Goal: Task Accomplishment & Management: Manage account settings

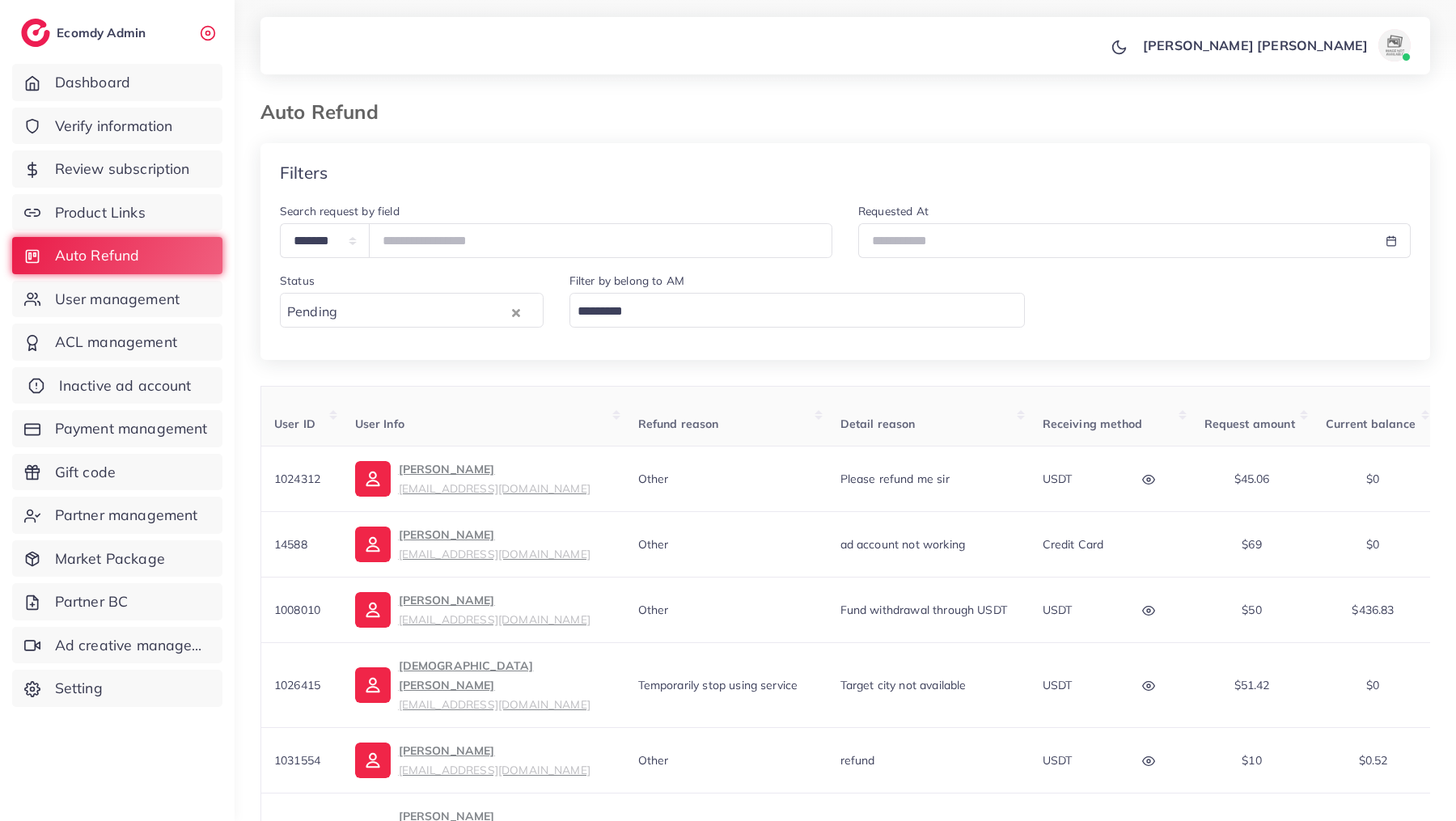
scroll to position [0, 137]
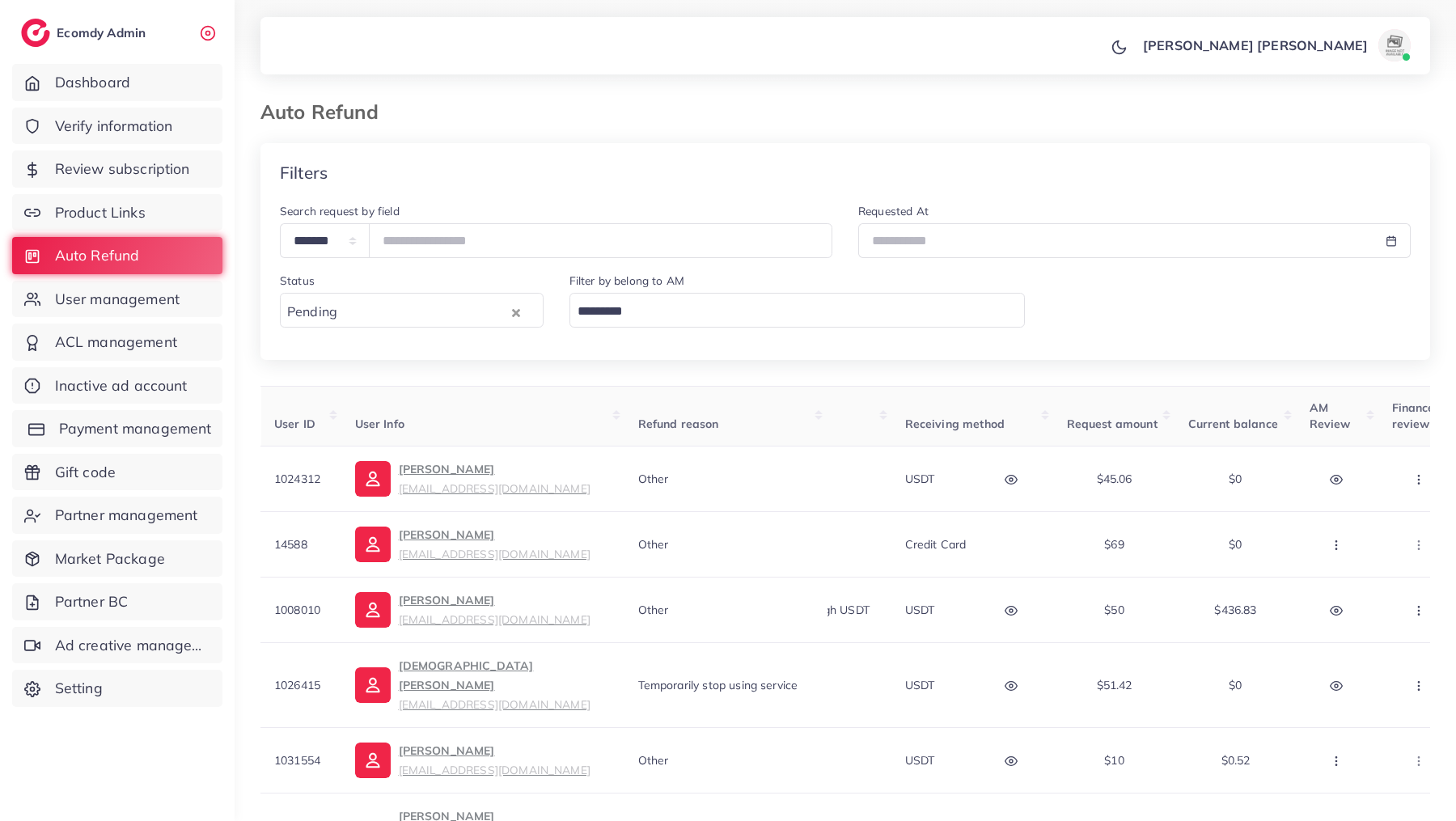
click at [102, 429] on span "Payment management" at bounding box center [135, 429] width 153 height 21
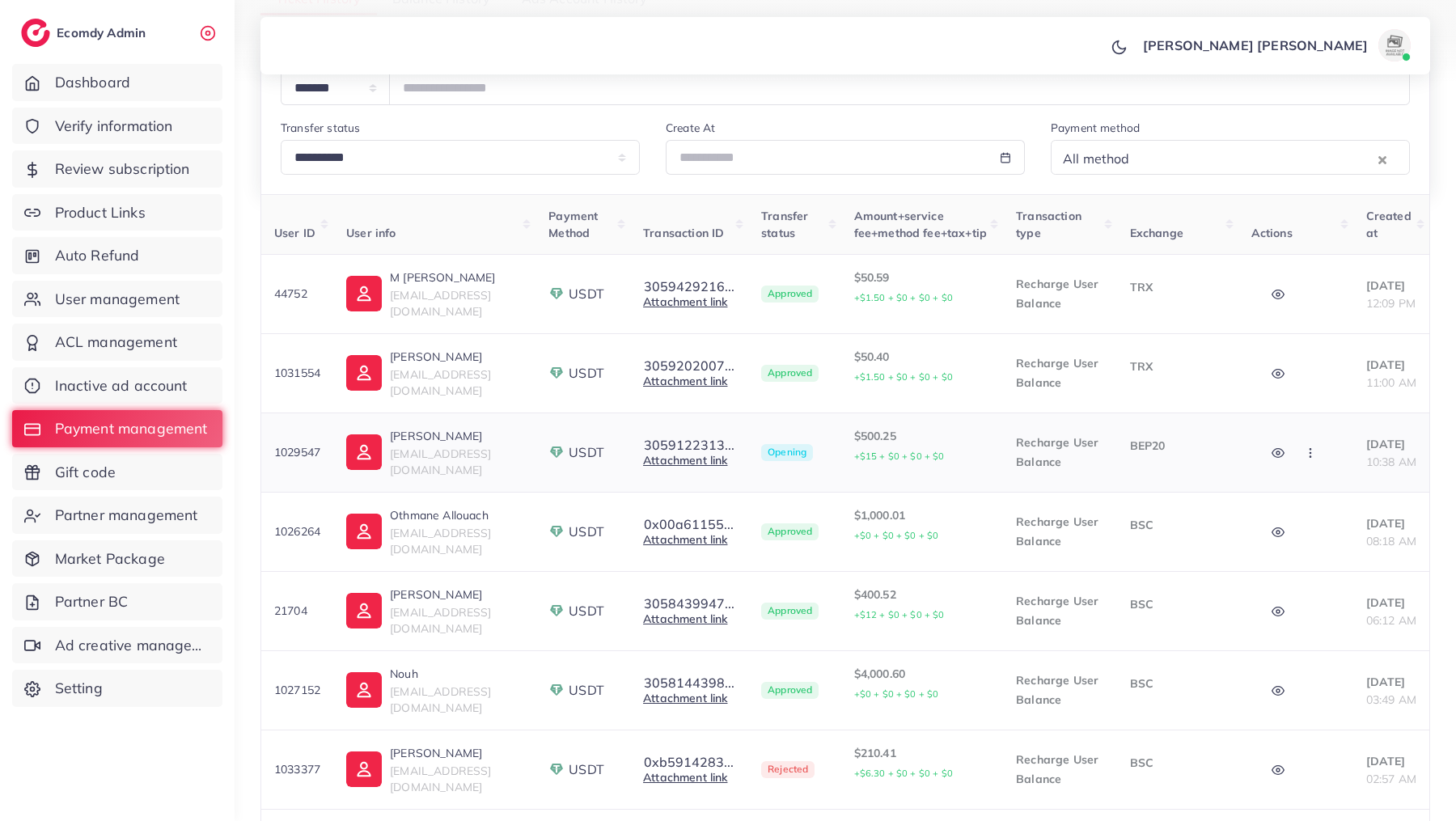
scroll to position [203, 0]
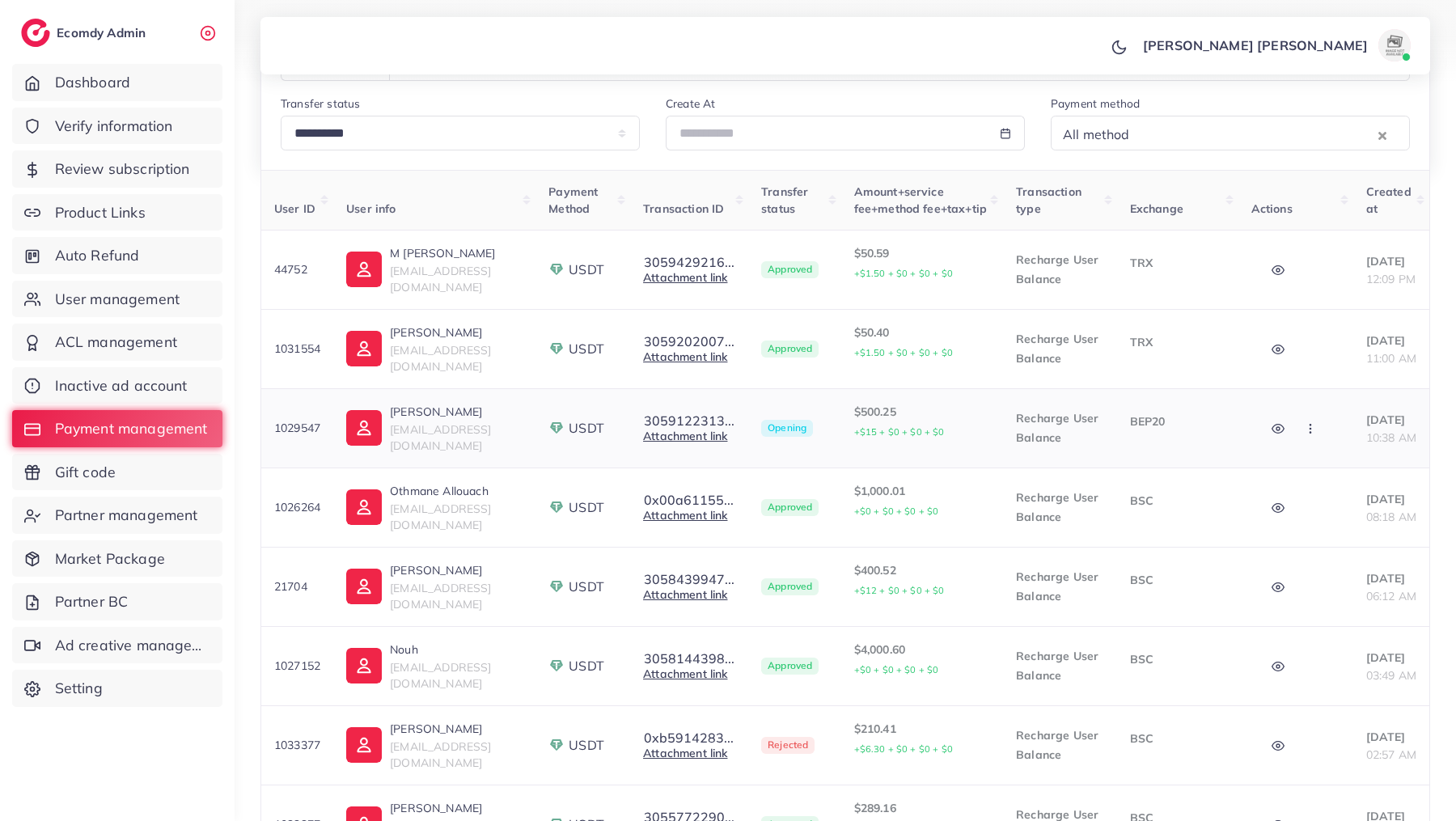
click at [1304, 435] on icon "button" at bounding box center [1310, 428] width 13 height 13
click at [1329, 485] on span "Approve" at bounding box center [1345, 476] width 53 height 16
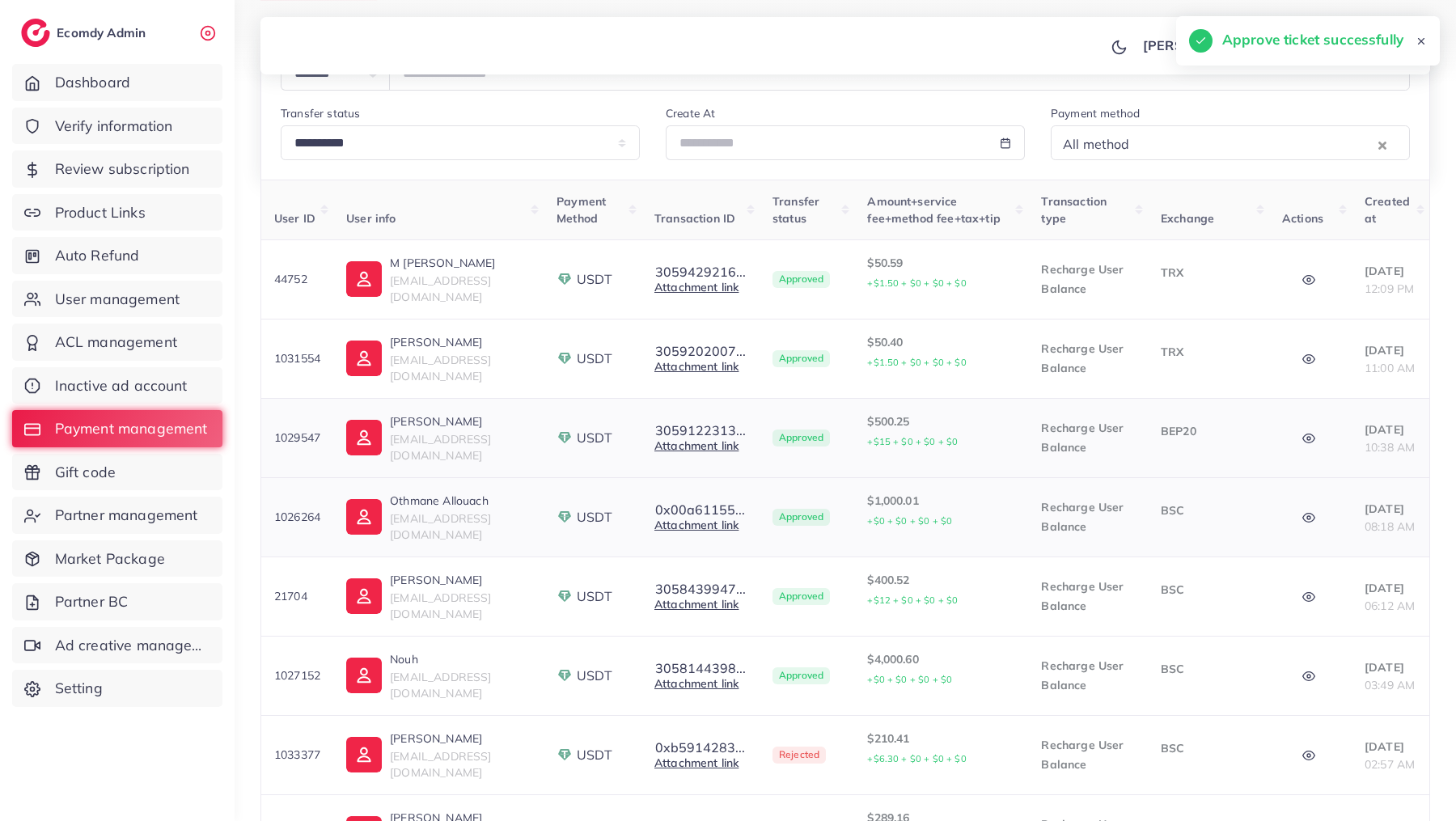
scroll to position [0, 0]
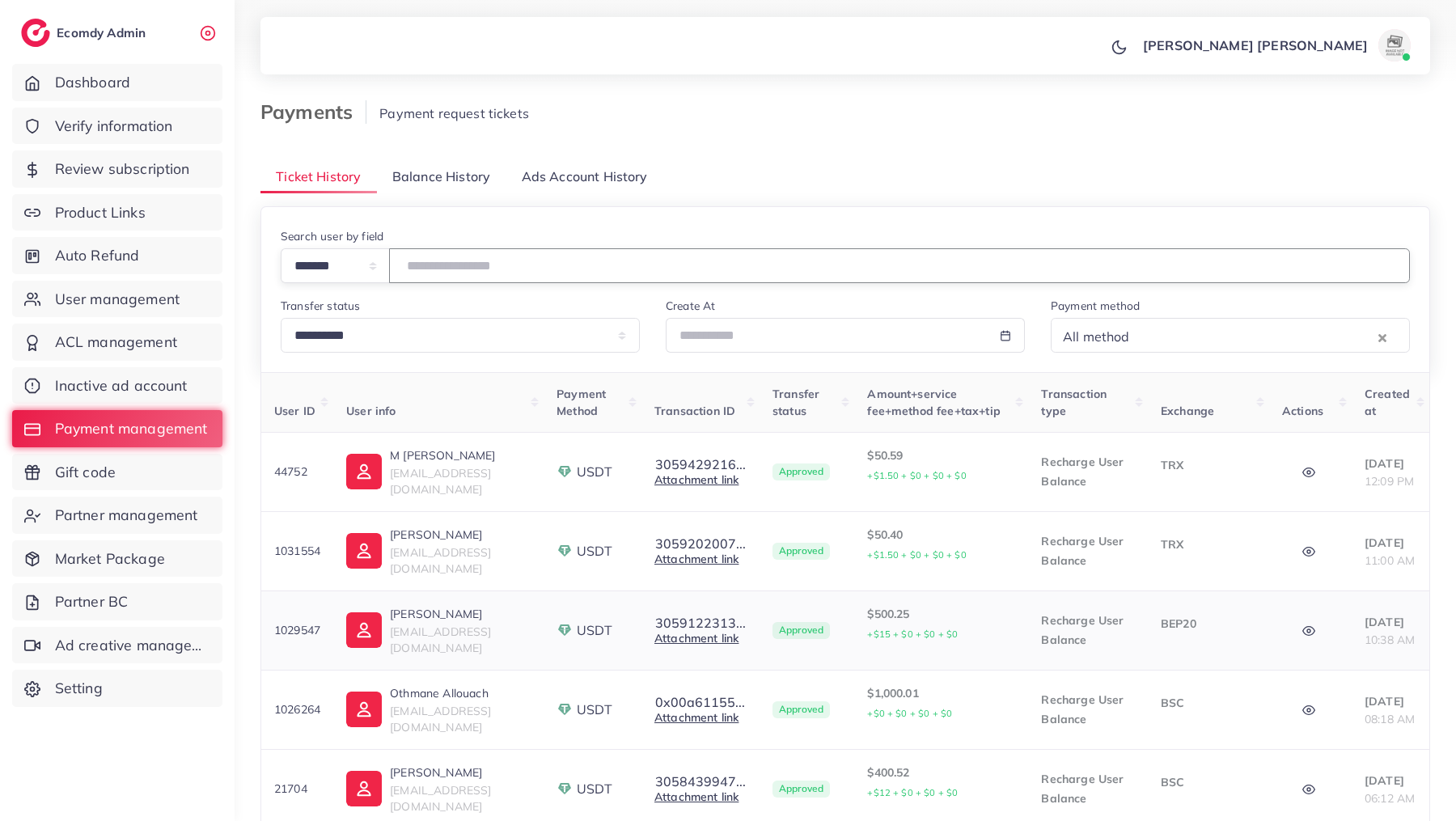
click at [585, 265] on input "number" at bounding box center [900, 265] width 1021 height 35
type input "*******"
click at [655, 461] on button "3059122313..." at bounding box center [701, 464] width 92 height 14
click at [655, 482] on link "Attachment link" at bounding box center [696, 480] width 84 height 14
